Goal: Transaction & Acquisition: Book appointment/travel/reservation

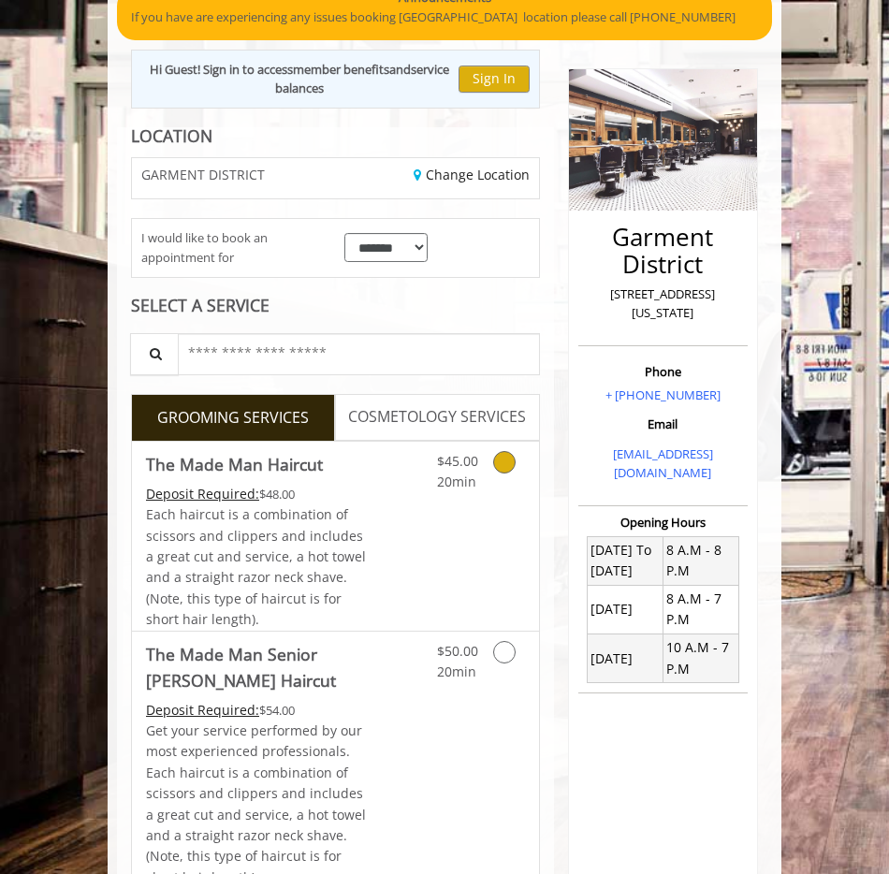
click at [381, 507] on link "Discounted Price" at bounding box center [402, 535] width 67 height 189
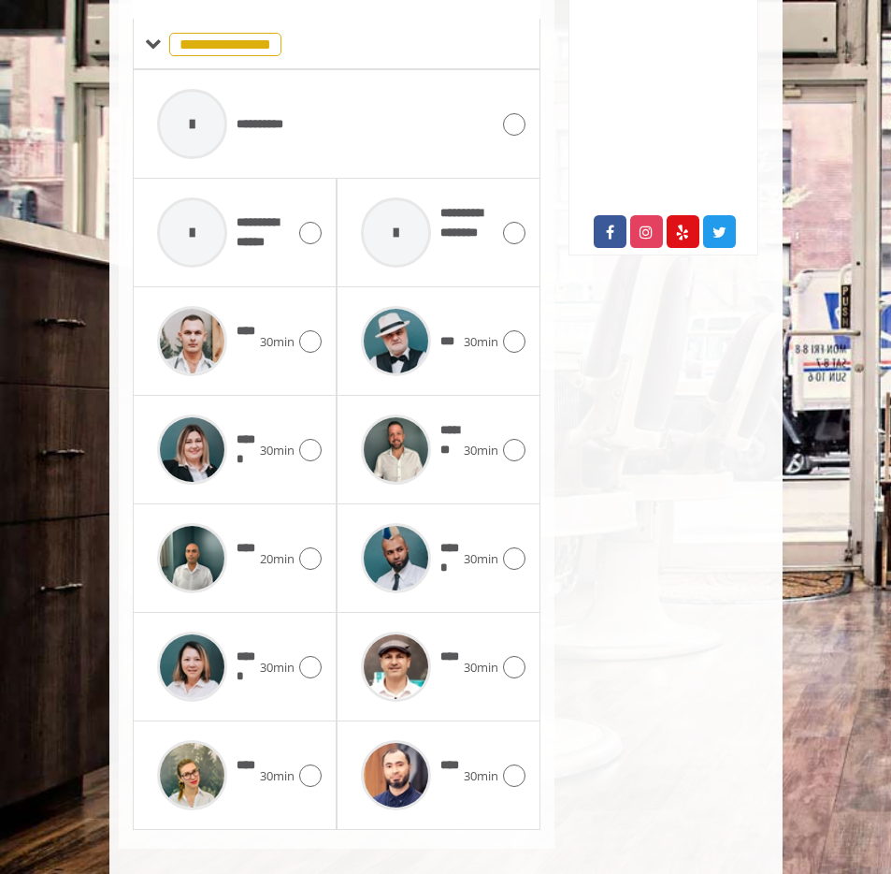
scroll to position [887, 0]
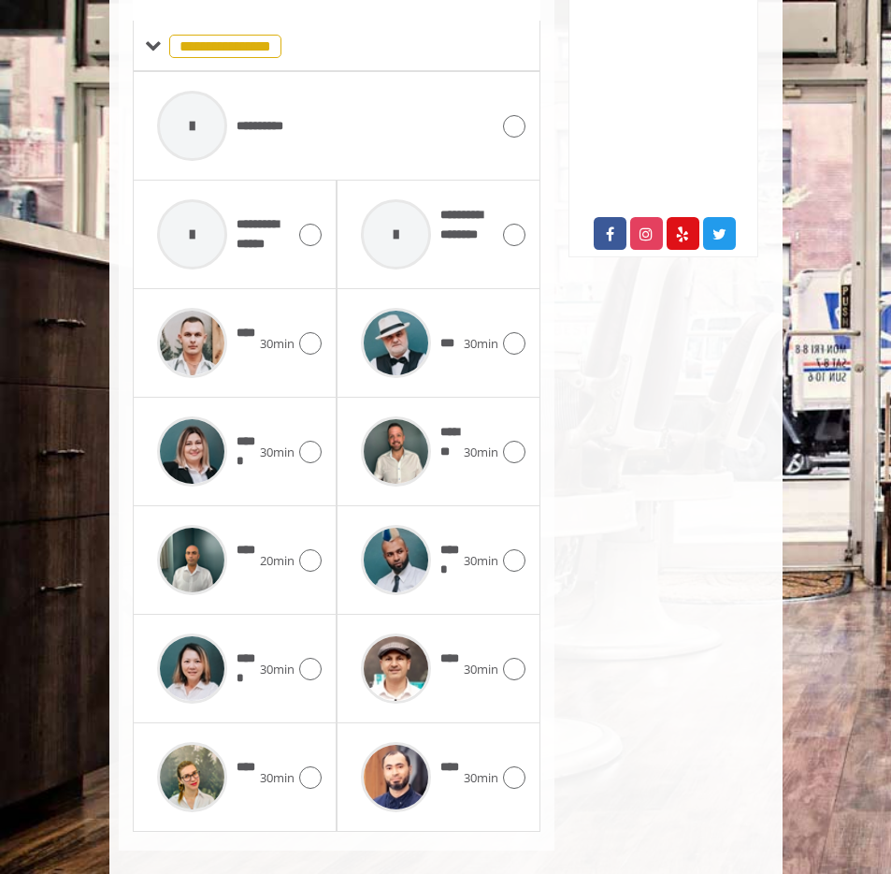
click at [620, 513] on div "[GEOGRAPHIC_DATA][STREET_ADDRESS][US_STATE] Phone + [PHONE_NUMBER] Email [EMAIL…" at bounding box center [664, 84] width 218 height 1533
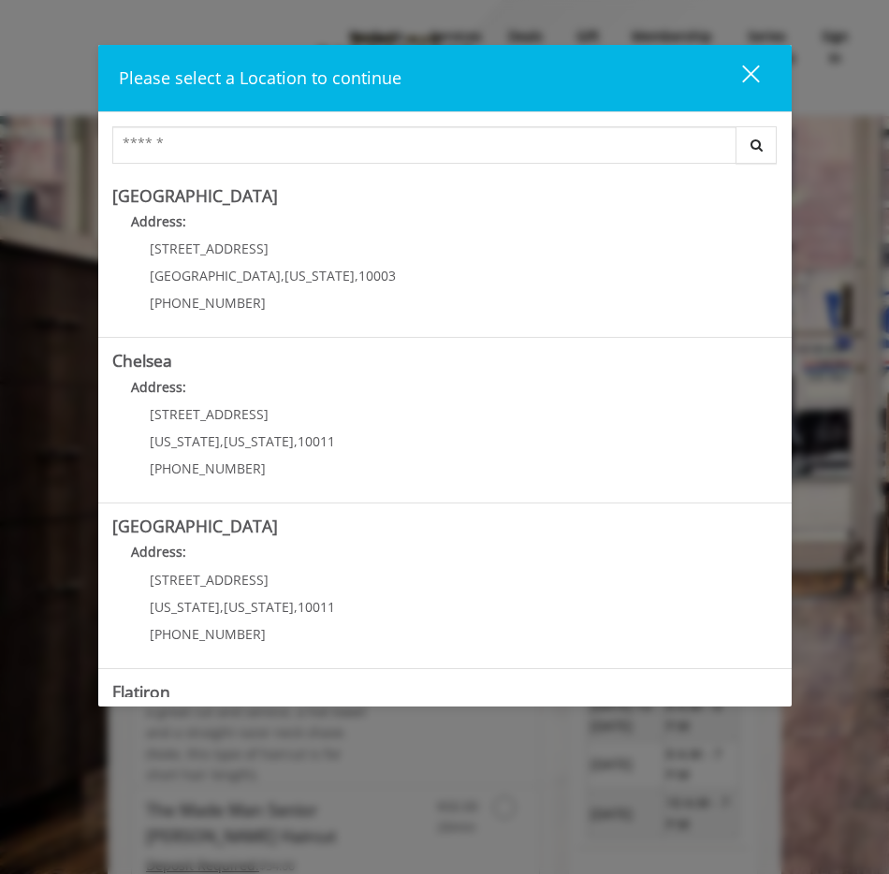
click at [741, 89] on div "close" at bounding box center [738, 78] width 37 height 28
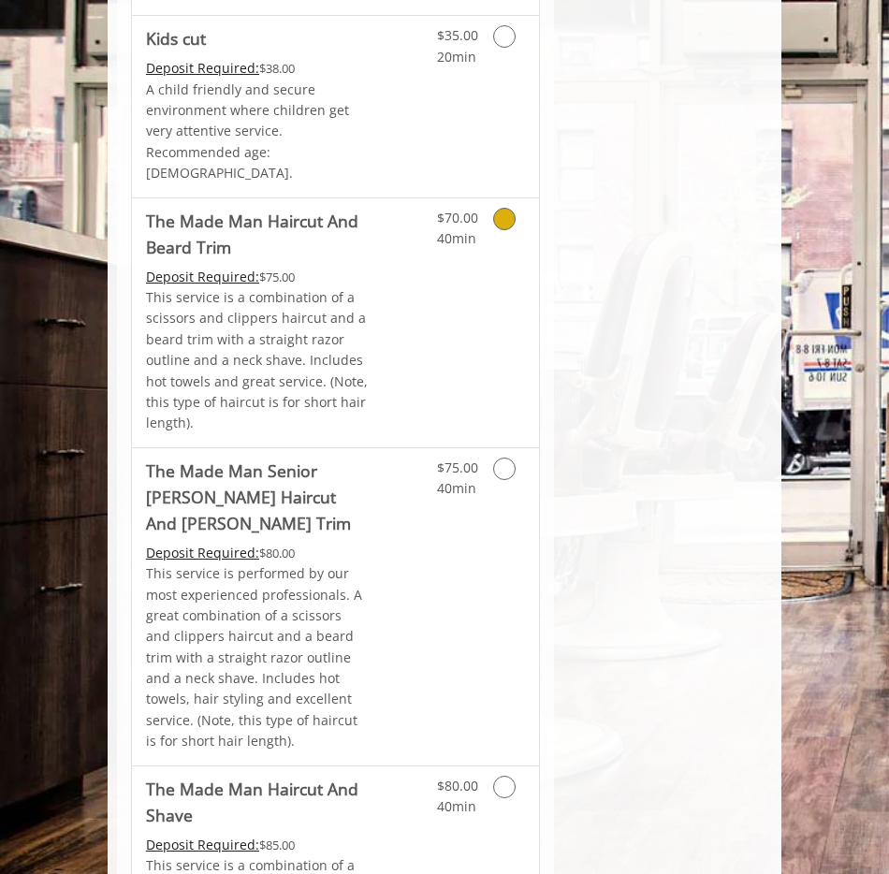
scroll to position [2064, 0]
